Goal: Task Accomplishment & Management: Use online tool/utility

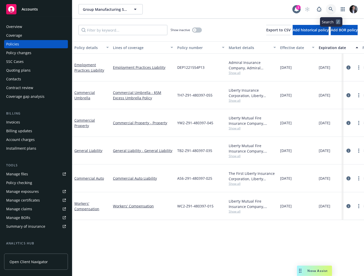
click at [331, 7] on icon at bounding box center [330, 9] width 5 height 5
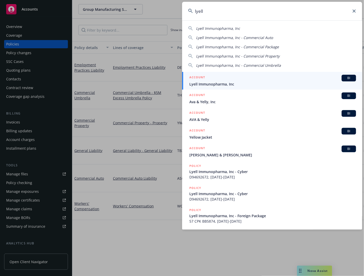
type input "lyell"
click at [234, 75] on div "ACCOUNT BI" at bounding box center [272, 78] width 166 height 7
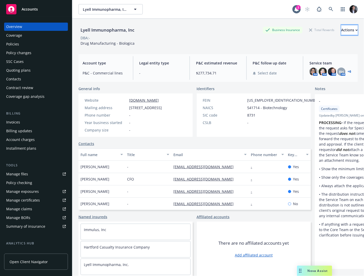
click at [341, 31] on div "Actions" at bounding box center [349, 30] width 16 height 10
click at [34, 96] on div "Coverage gap analysis" at bounding box center [25, 96] width 38 height 8
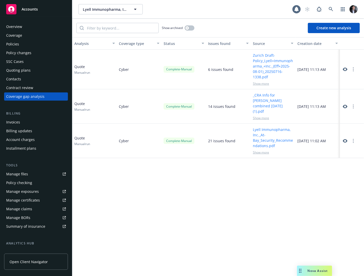
click at [333, 29] on button "Create new analysis" at bounding box center [334, 28] width 52 height 10
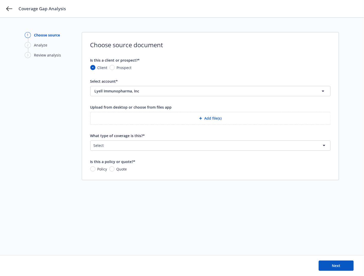
click at [151, 113] on button "Add file(s)" at bounding box center [210, 118] width 240 height 13
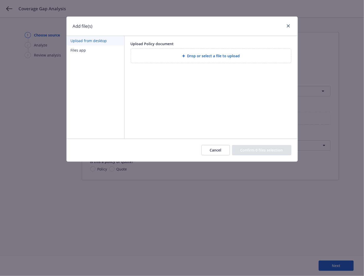
click at [171, 55] on div "Drop or select a file to upload" at bounding box center [211, 56] width 152 height 6
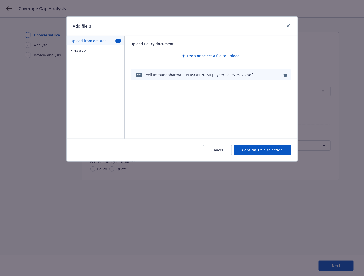
click at [262, 149] on button "Confirm 1 file selection" at bounding box center [263, 150] width 58 height 10
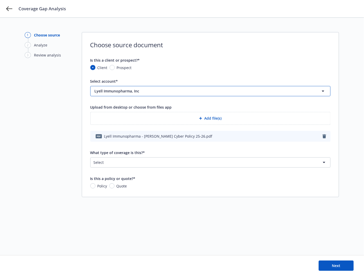
click at [172, 87] on button "Lyell Immunopharma, Inc" at bounding box center [210, 91] width 240 height 10
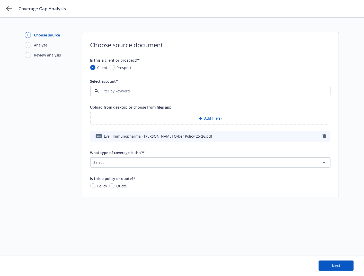
click at [125, 67] on span "Prospect" at bounding box center [124, 67] width 15 height 5
click at [115, 67] on input "Prospect" at bounding box center [111, 67] width 5 height 5
radio input "true"
click at [95, 68] on span "Client" at bounding box center [101, 67] width 12 height 5
click at [95, 68] on input "Client" at bounding box center [92, 67] width 5 height 5
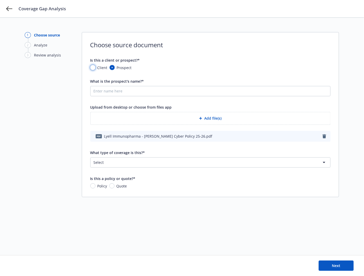
radio input "true"
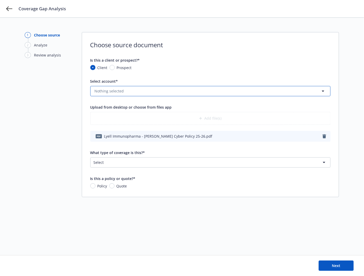
click at [138, 91] on button "Nothing selected" at bounding box center [210, 91] width 240 height 10
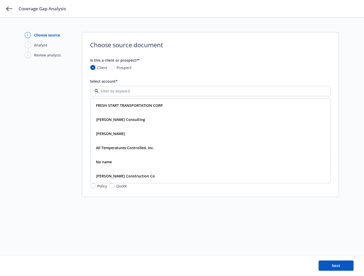
click at [149, 92] on input at bounding box center [209, 90] width 221 height 5
type input "lyel"
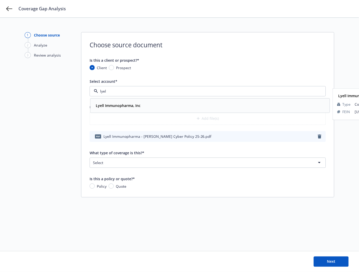
click at [141, 100] on div "Lyell Immunopharma, Inc Type Commercial FEIN [US_EMPLOYER_IDENTIFICATION_NUMBER]" at bounding box center [210, 106] width 239 height 14
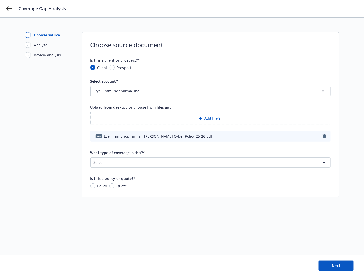
click at [194, 120] on button "Add file(s)" at bounding box center [210, 118] width 240 height 13
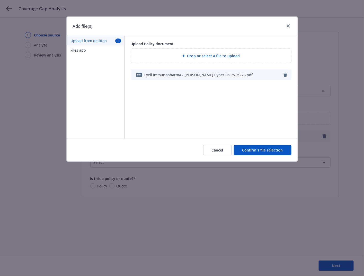
click at [226, 148] on button "Cancel" at bounding box center [217, 150] width 29 height 10
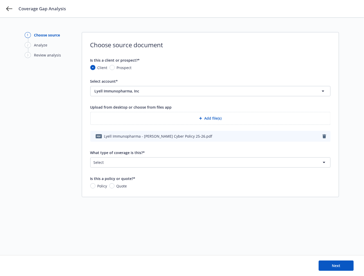
click at [163, 162] on html "Coverage Gap Analysis 1 Choose source 2 Analyze 3 Review analysis Choose source…" at bounding box center [182, 138] width 364 height 276
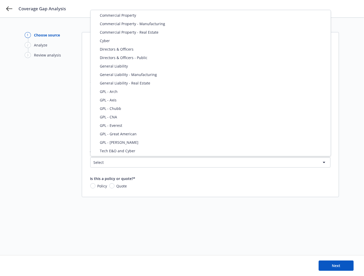
select select "CYBER"
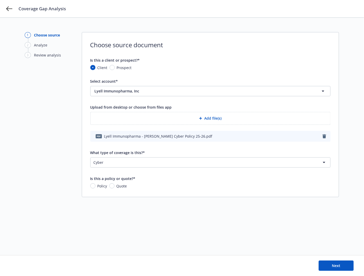
click at [98, 184] on span "Policy" at bounding box center [102, 185] width 10 height 5
click at [95, 184] on input "Policy" at bounding box center [92, 185] width 5 height 5
radio input "true"
drag, startPoint x: 336, startPoint y: 262, endPoint x: 343, endPoint y: 261, distance: 7.2
click at [336, 262] on button "Next" at bounding box center [335, 266] width 35 height 10
